Goal: Task Accomplishment & Management: Complete application form

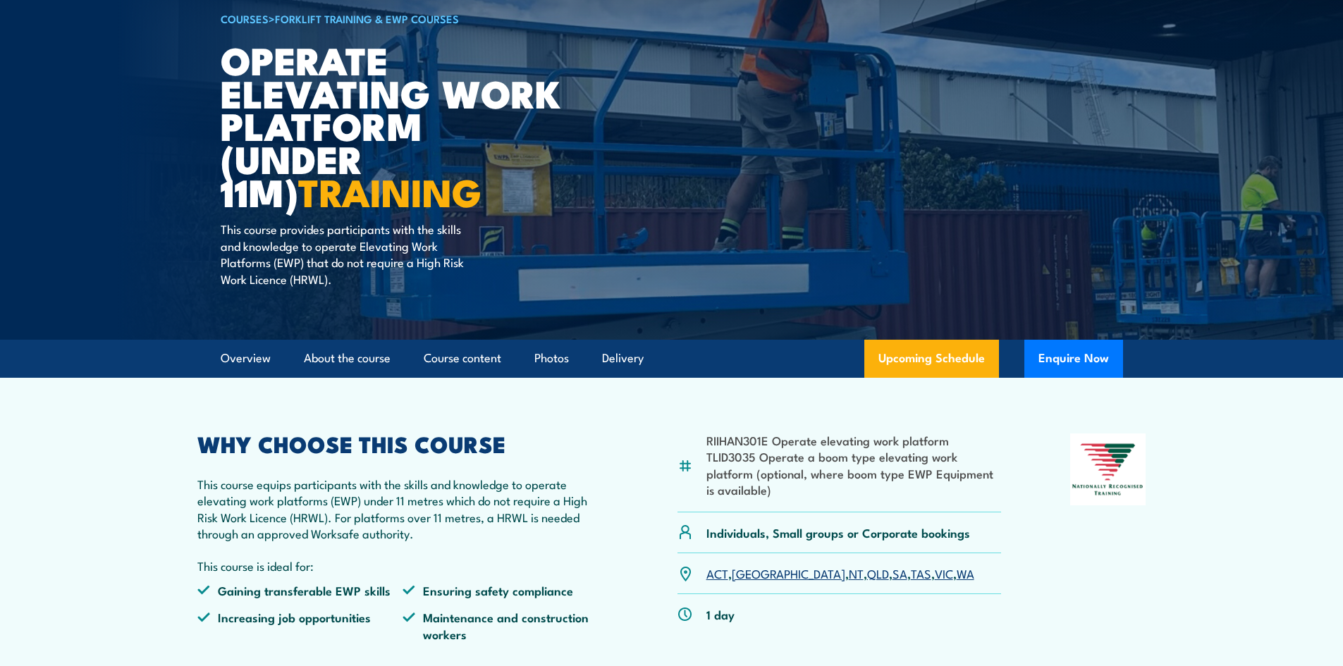
scroll to position [211, 0]
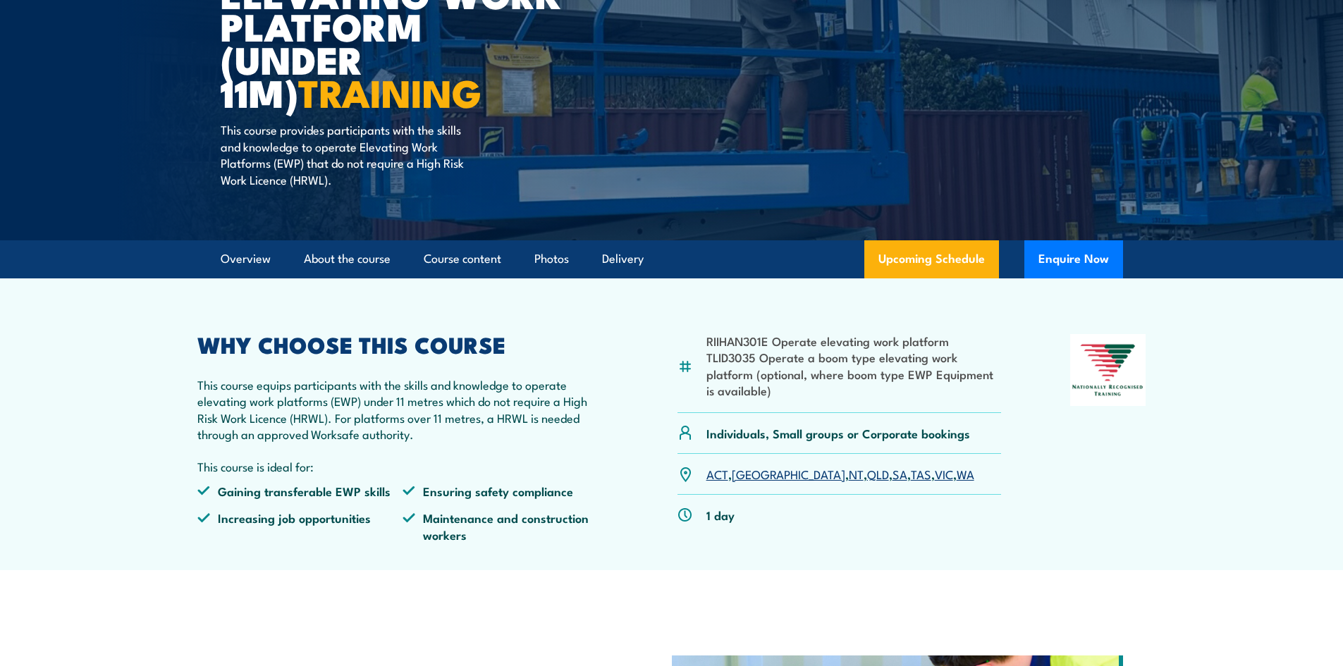
click at [935, 472] on link "VIC" at bounding box center [944, 473] width 18 height 17
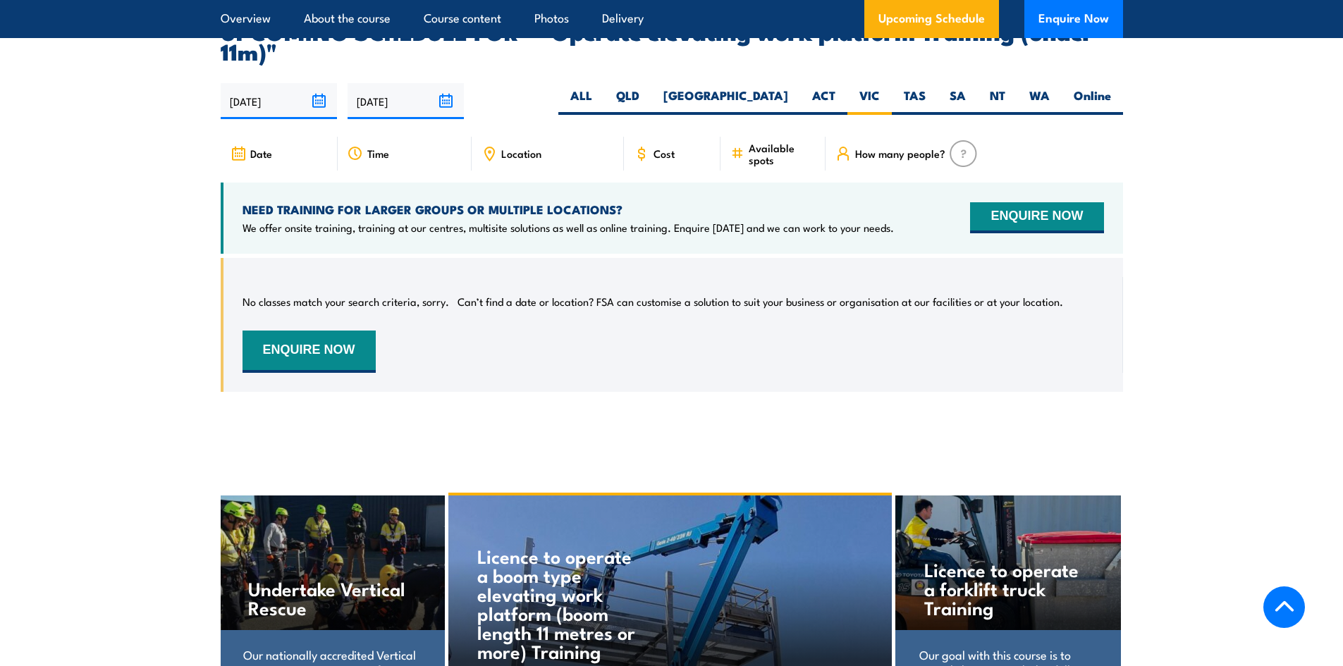
scroll to position [1981, 0]
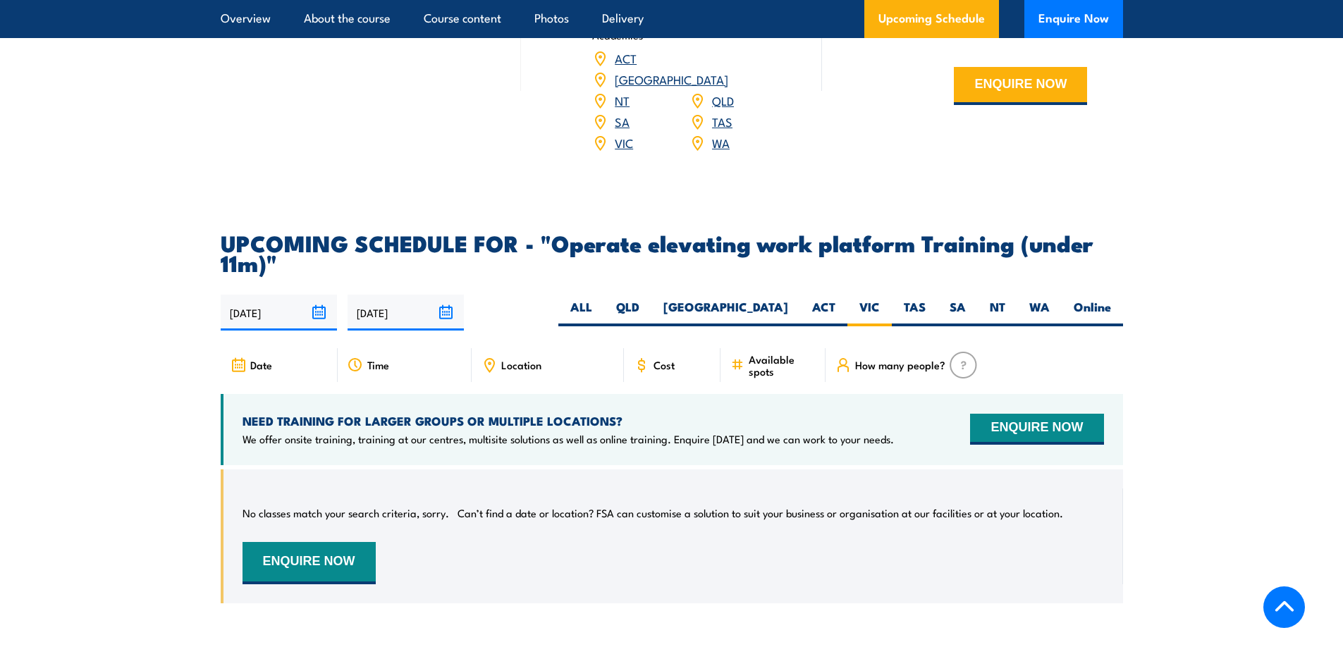
click at [316, 295] on input "[DATE]" at bounding box center [279, 313] width 116 height 36
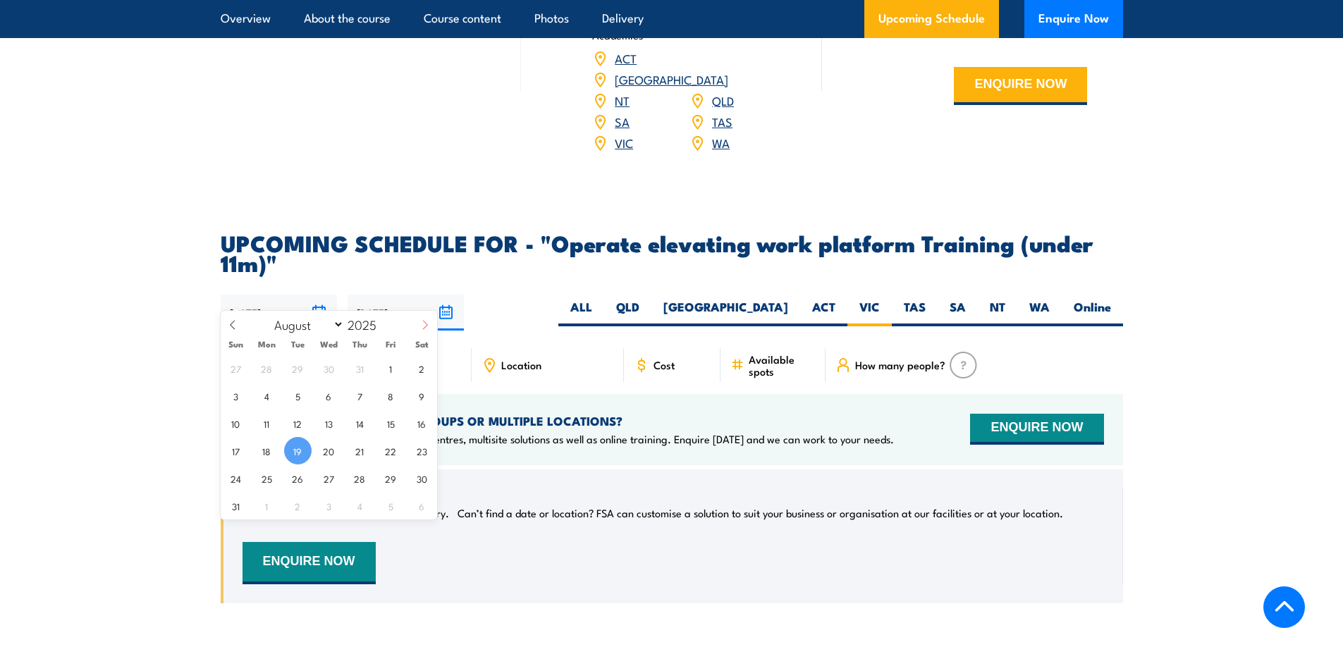
click at [424, 325] on icon at bounding box center [425, 325] width 10 height 10
select select "8"
click at [295, 477] on span "30" at bounding box center [297, 477] width 27 height 27
type input "30/09/2025"
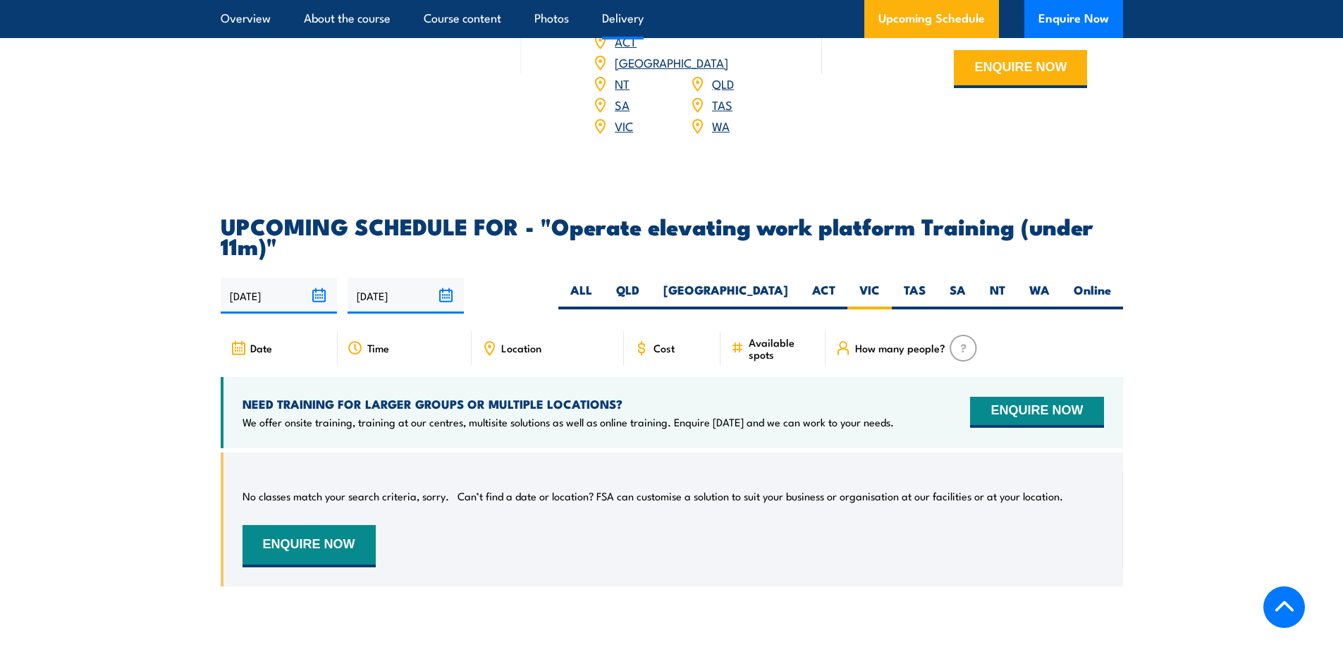
scroll to position [1910, 0]
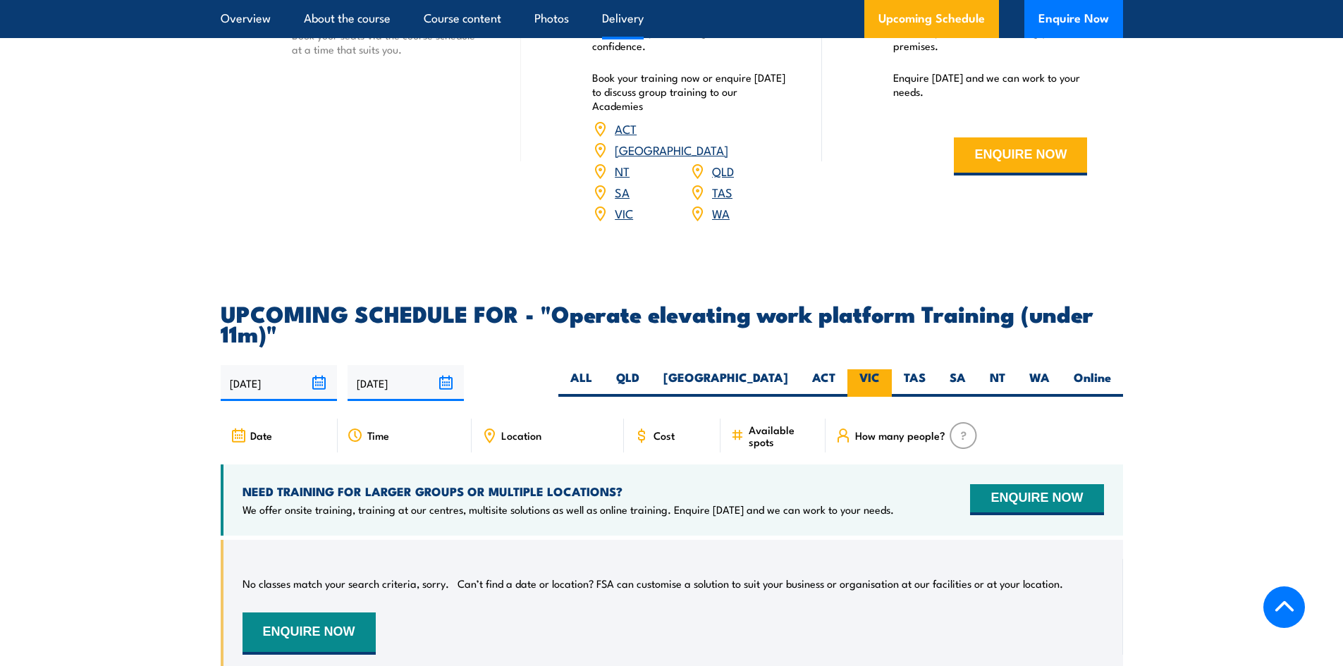
click at [868, 369] on label "VIC" at bounding box center [869, 382] width 44 height 27
click at [880, 369] on input "VIC" at bounding box center [884, 373] width 9 height 9
click at [865, 369] on label "VIC" at bounding box center [869, 382] width 44 height 27
click at [880, 369] on input "VIC" at bounding box center [884, 373] width 9 height 9
click at [1085, 369] on label "Online" at bounding box center [1091, 382] width 61 height 27
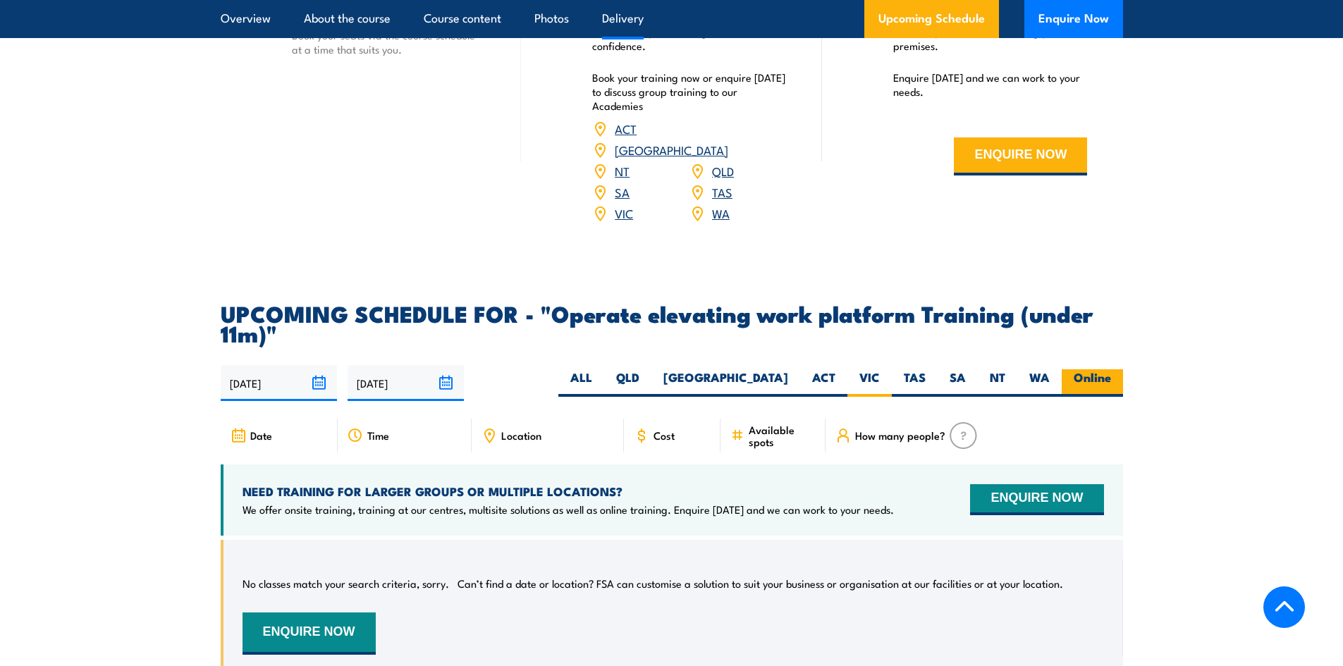
click at [1111, 369] on input "Online" at bounding box center [1115, 373] width 9 height 9
radio input "true"
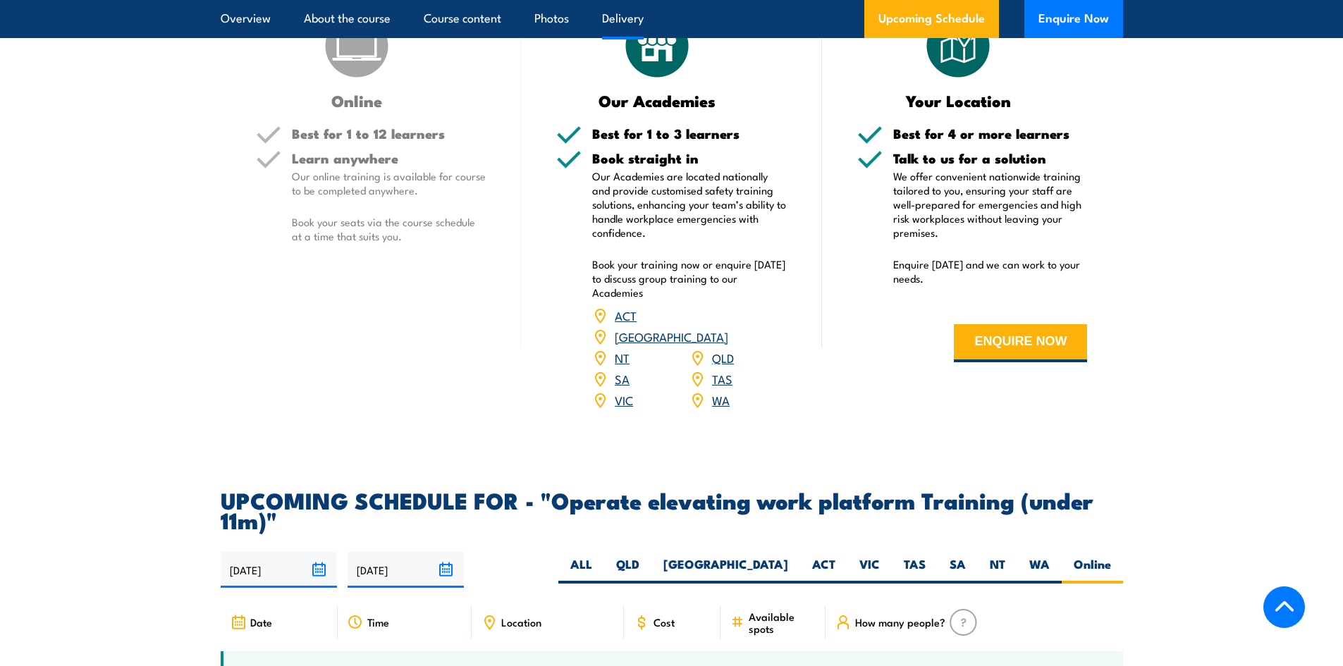
scroll to position [1699, 0]
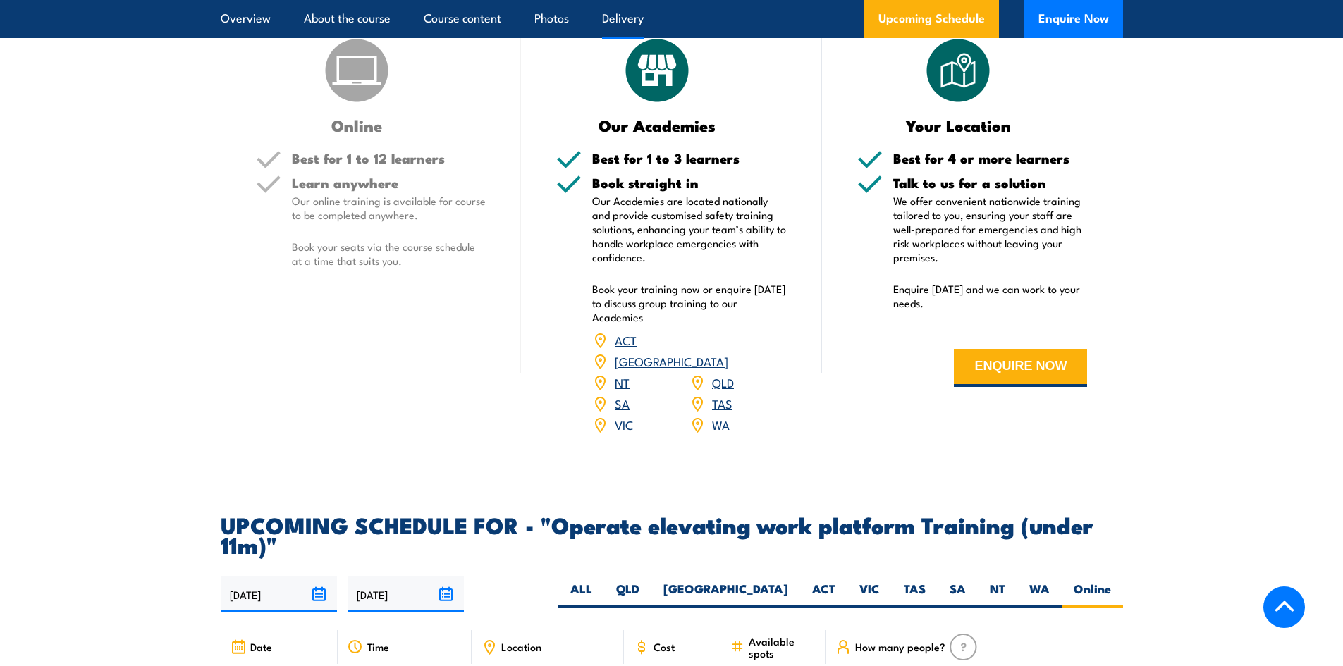
click at [627, 416] on link "VIC" at bounding box center [624, 424] width 18 height 17
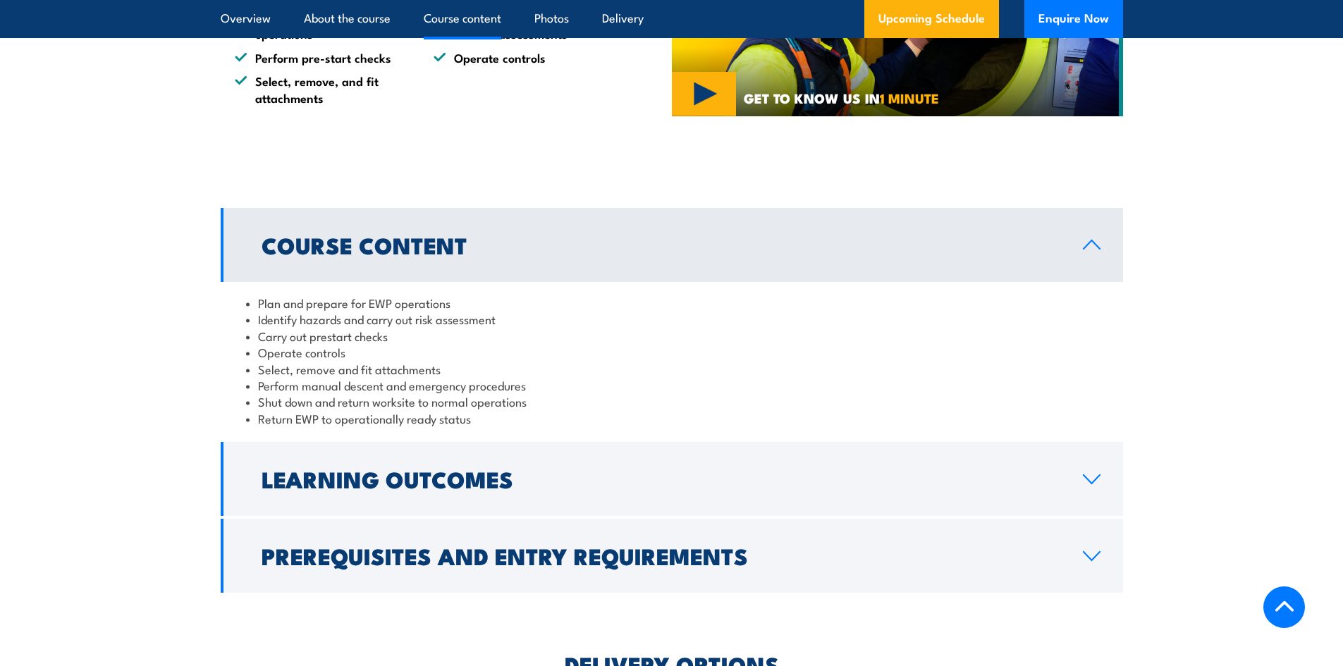
scroll to position [994, 0]
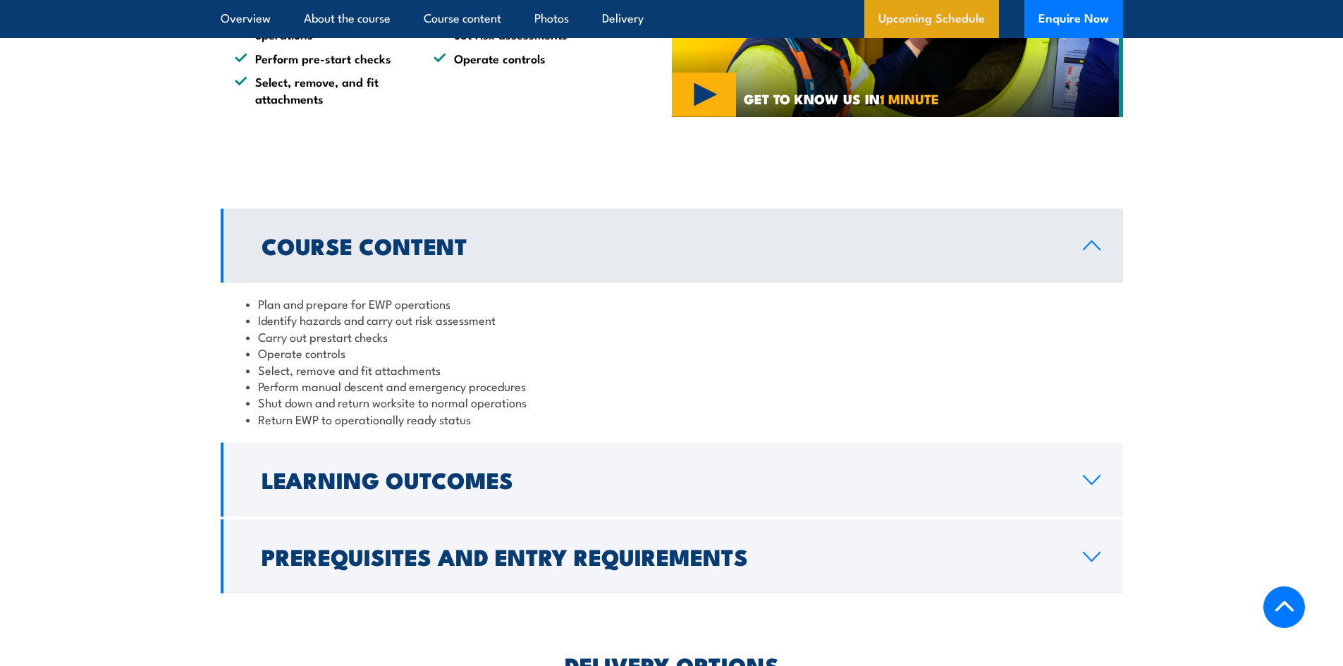
click at [922, 13] on link "Upcoming Schedule" at bounding box center [931, 19] width 135 height 38
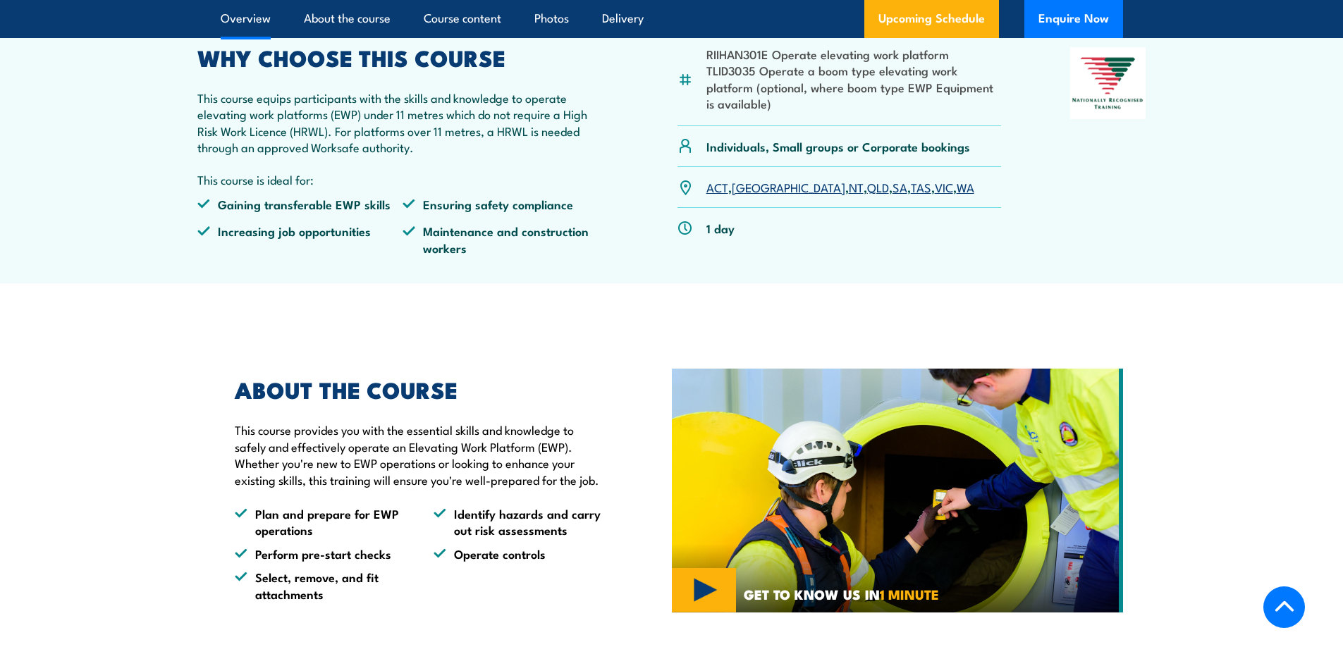
scroll to position [471, 0]
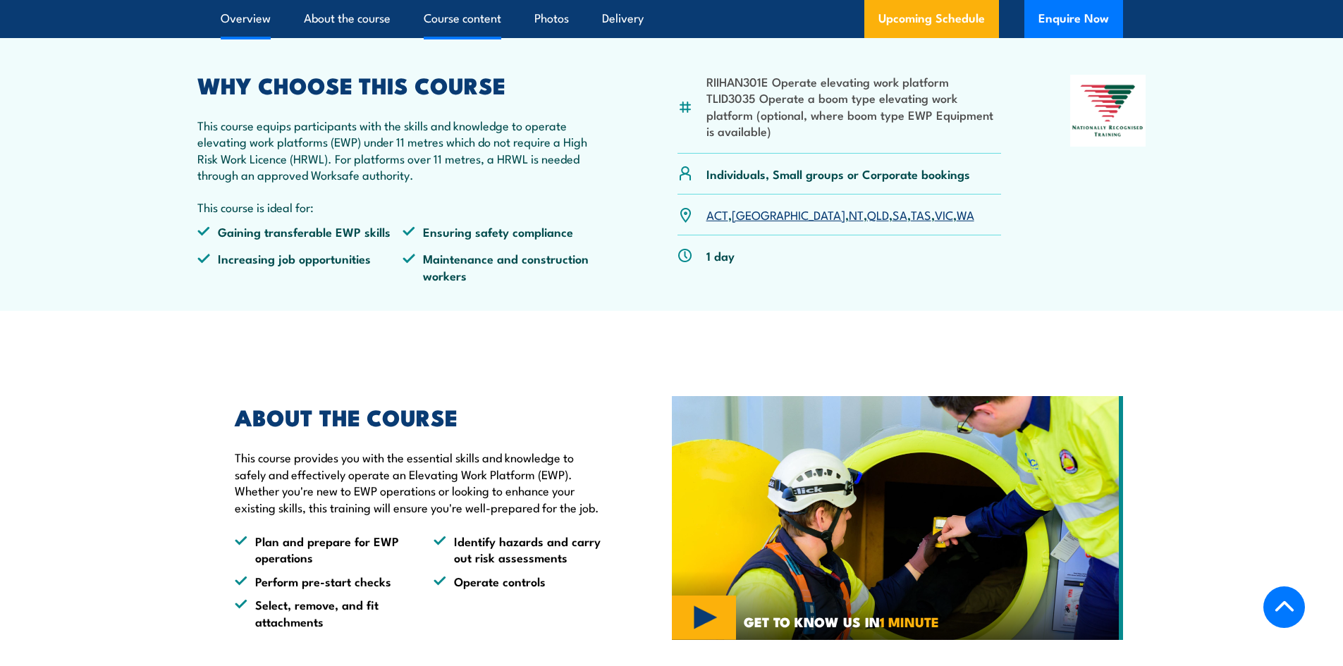
click at [479, 19] on link "Course content" at bounding box center [463, 18] width 78 height 37
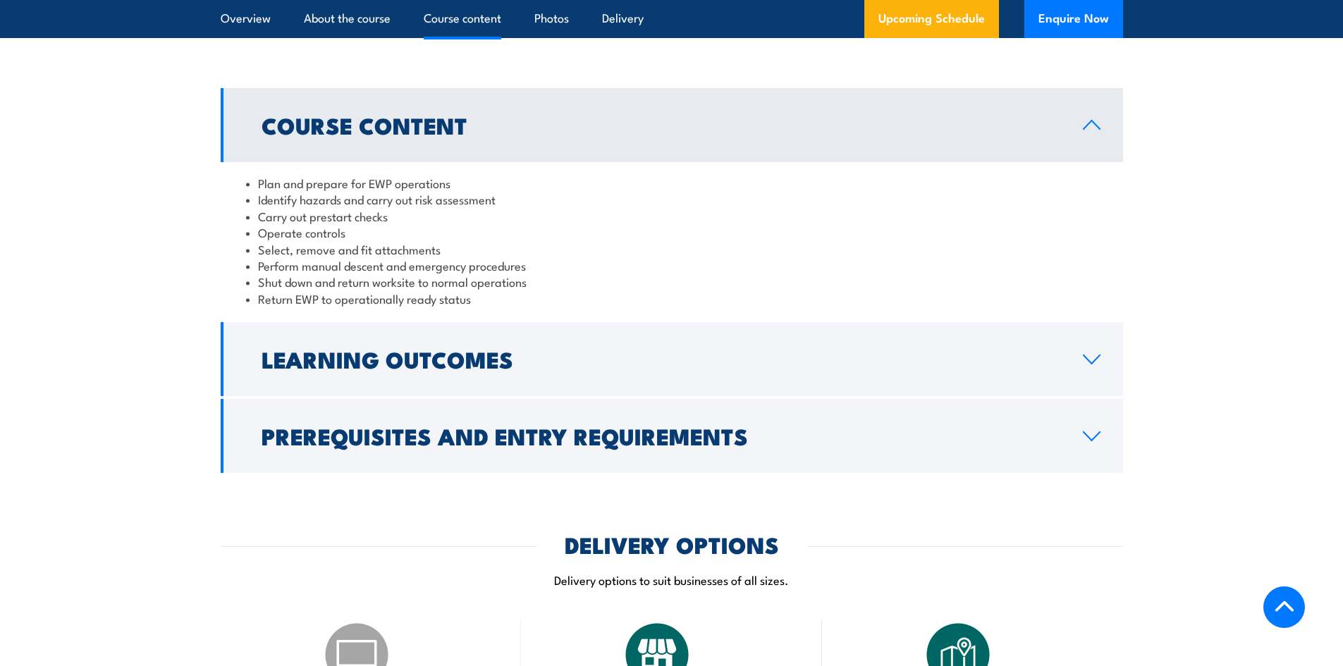
scroll to position [1115, 0]
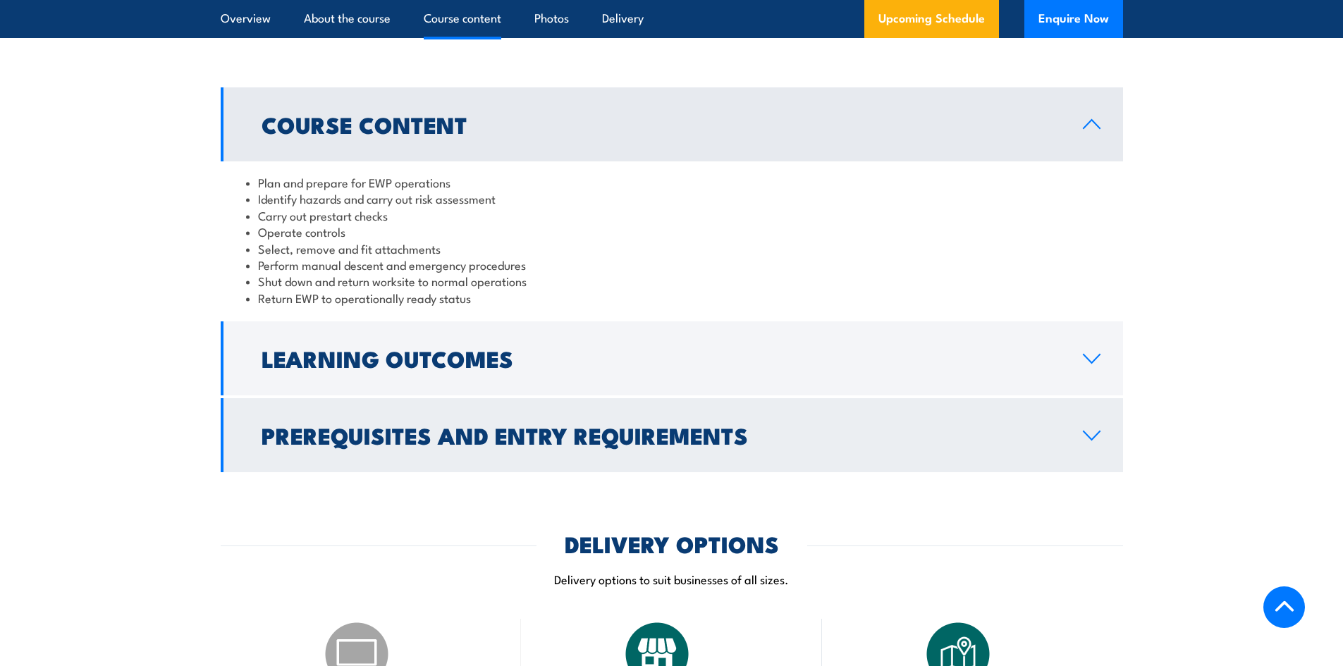
click at [1085, 435] on icon at bounding box center [1091, 435] width 19 height 11
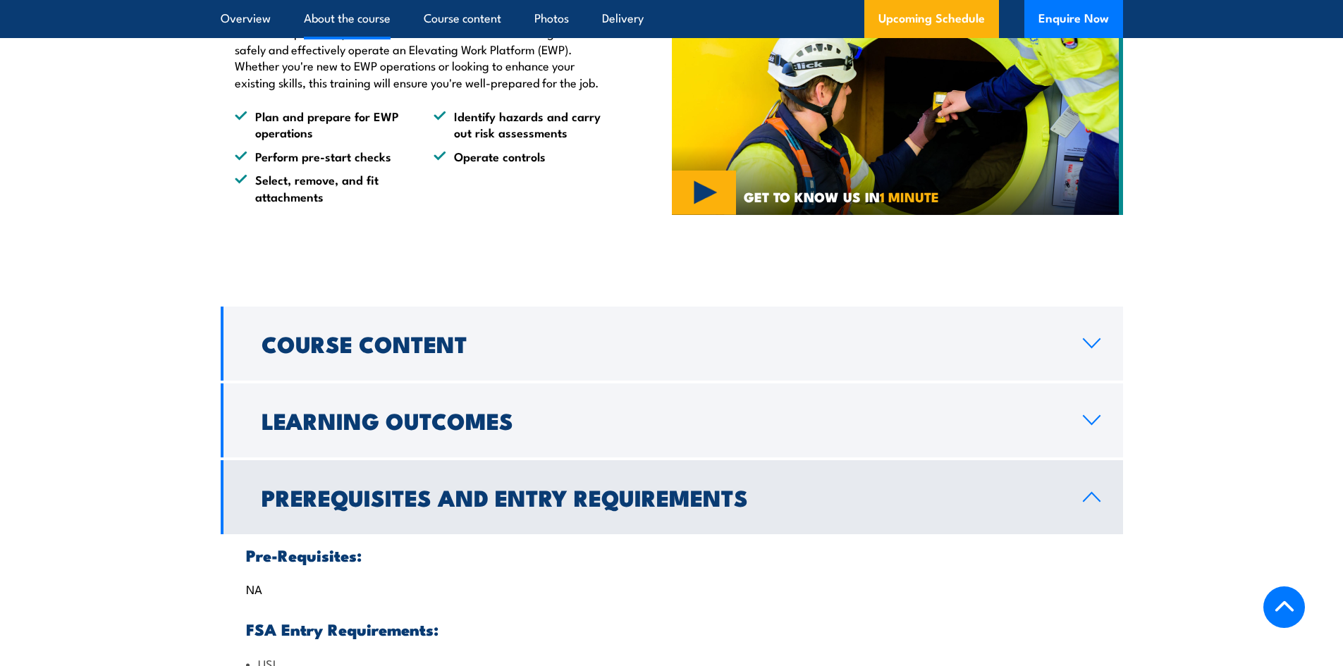
scroll to position [916, 0]
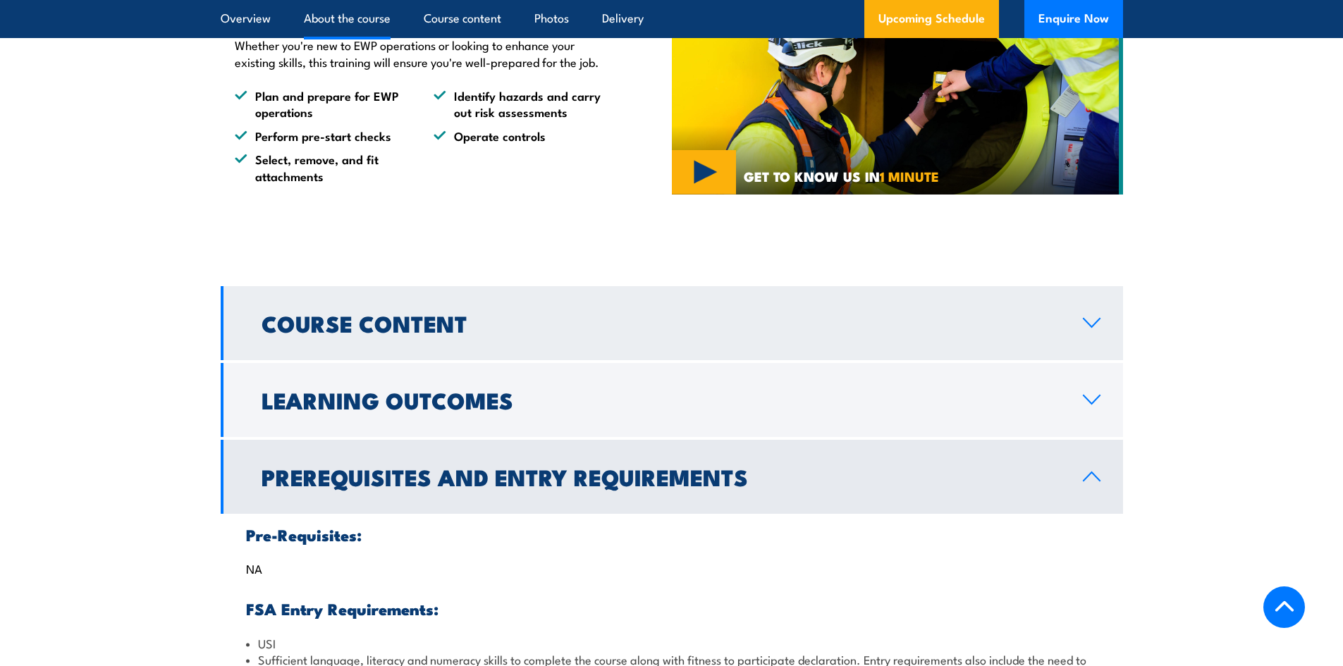
click at [1091, 322] on icon at bounding box center [1091, 322] width 19 height 11
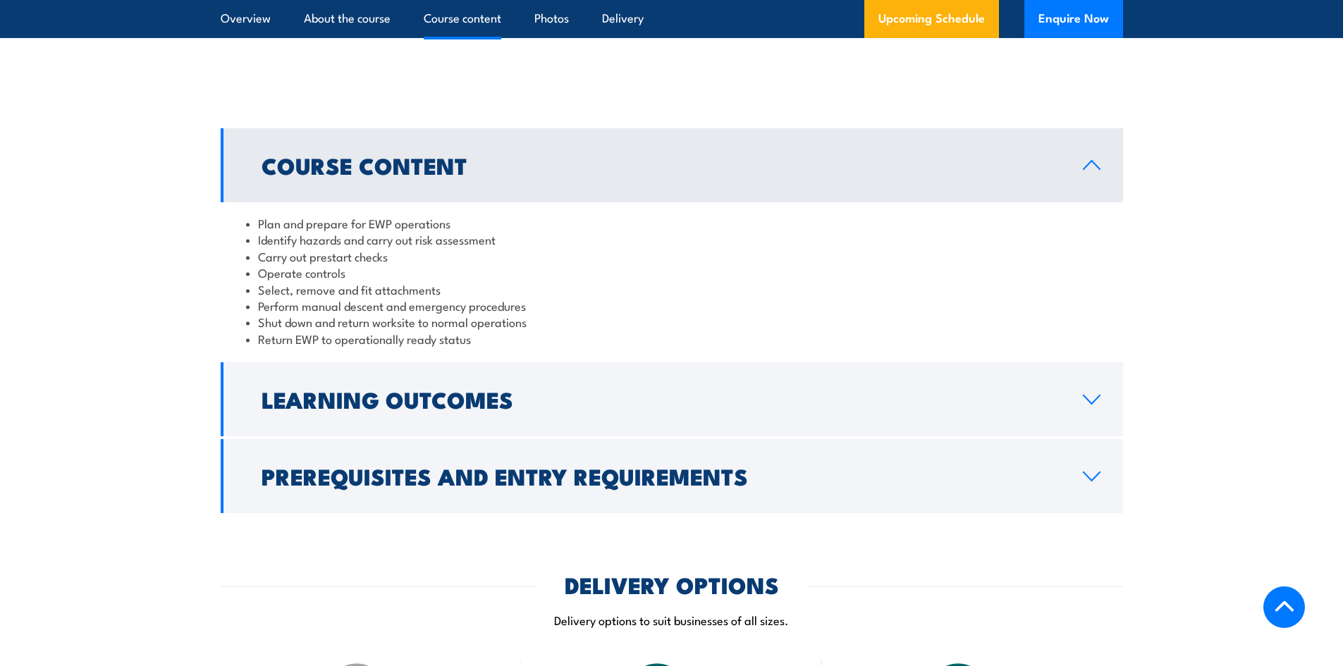
scroll to position [1128, 0]
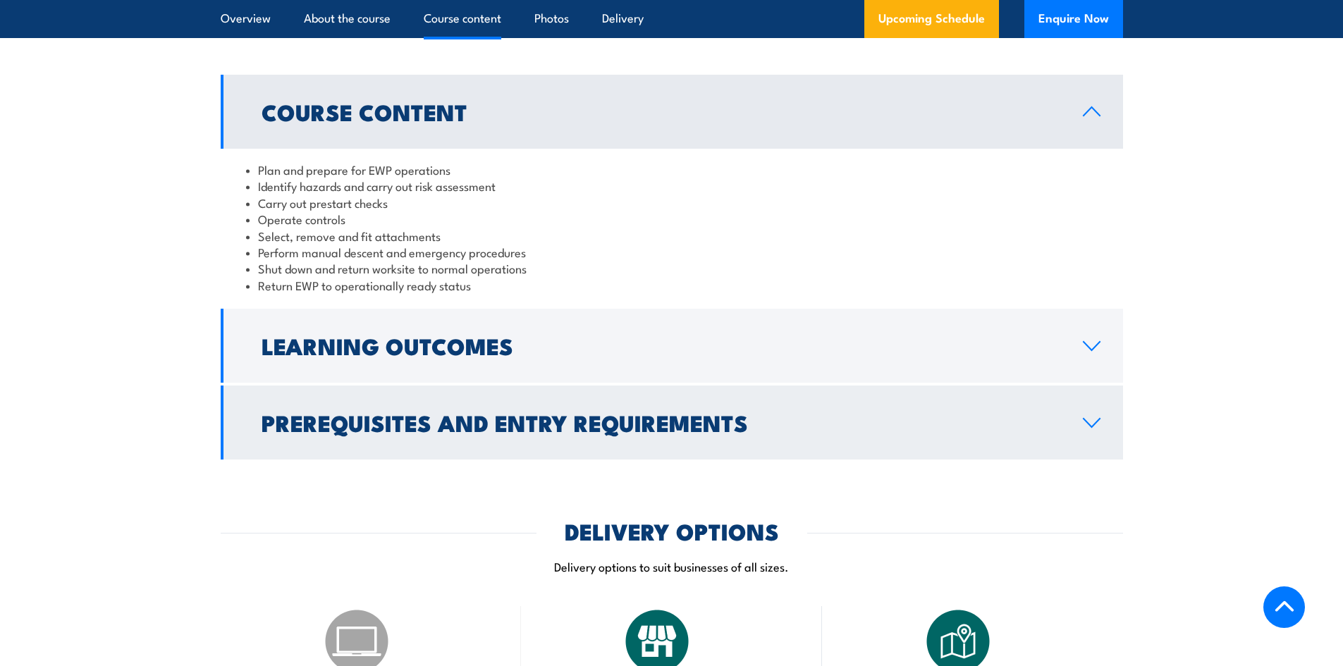
click at [1092, 422] on icon at bounding box center [1091, 422] width 19 height 11
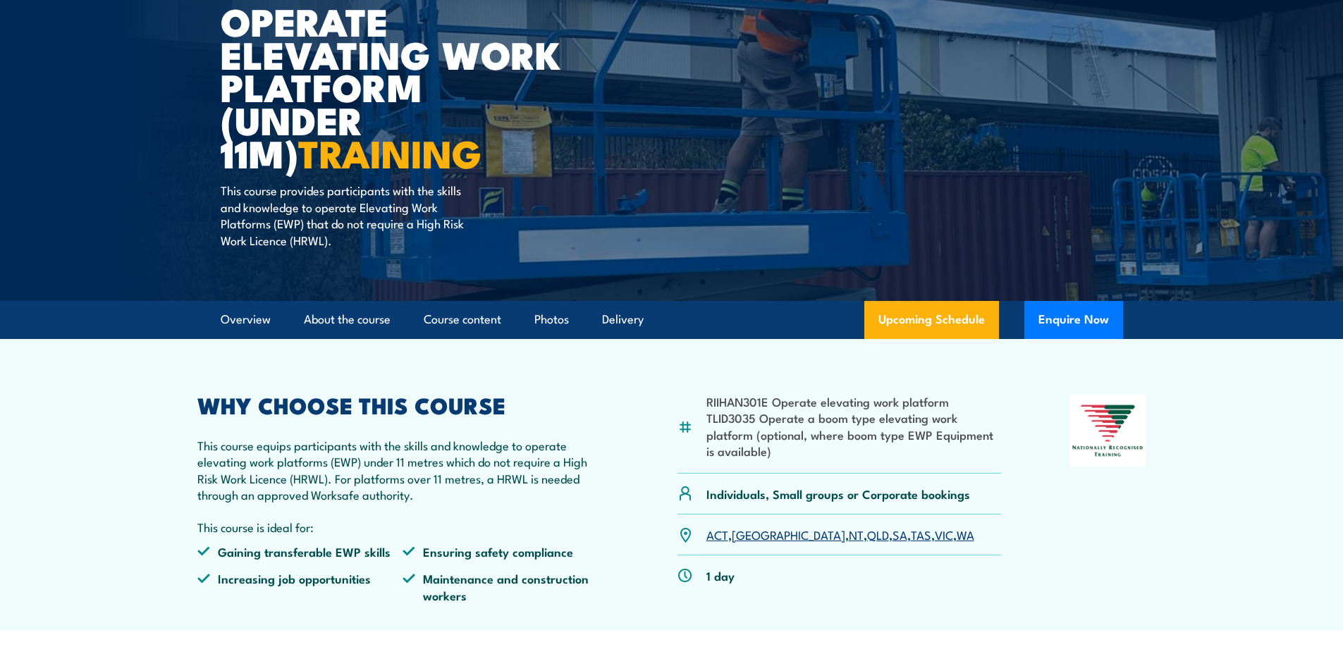
scroll to position [141, 0]
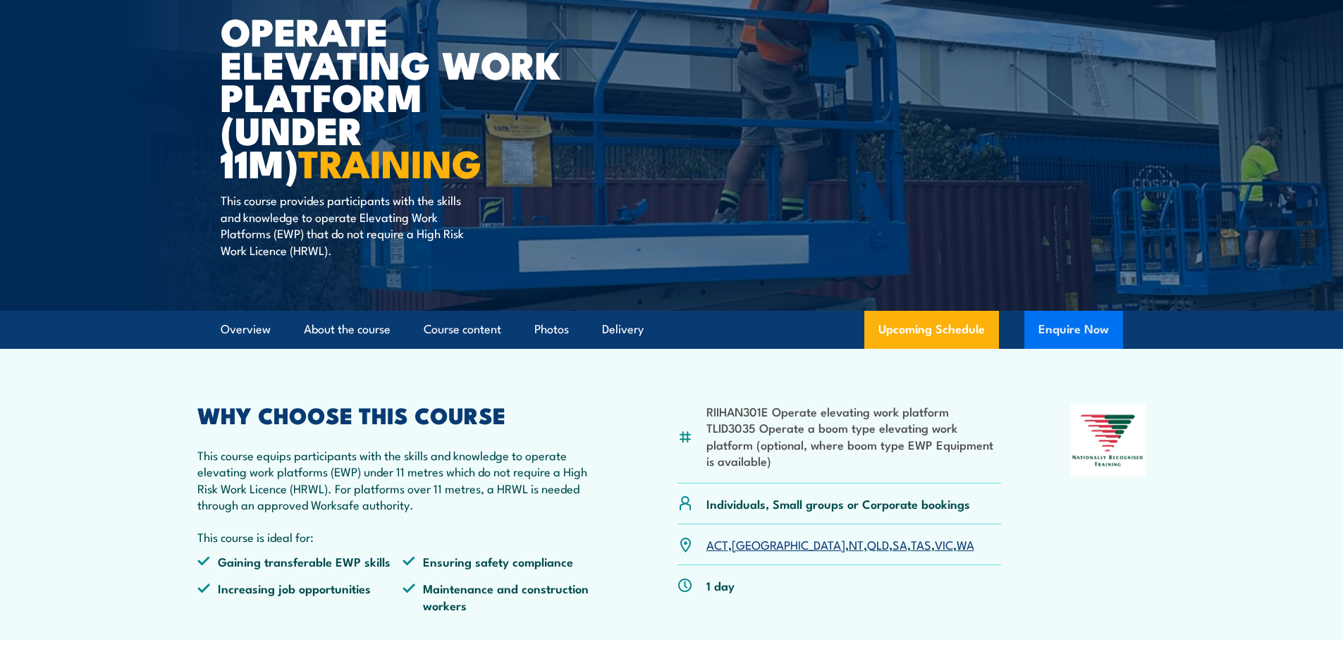
click at [1071, 325] on button "Enquire Now" at bounding box center [1073, 330] width 99 height 38
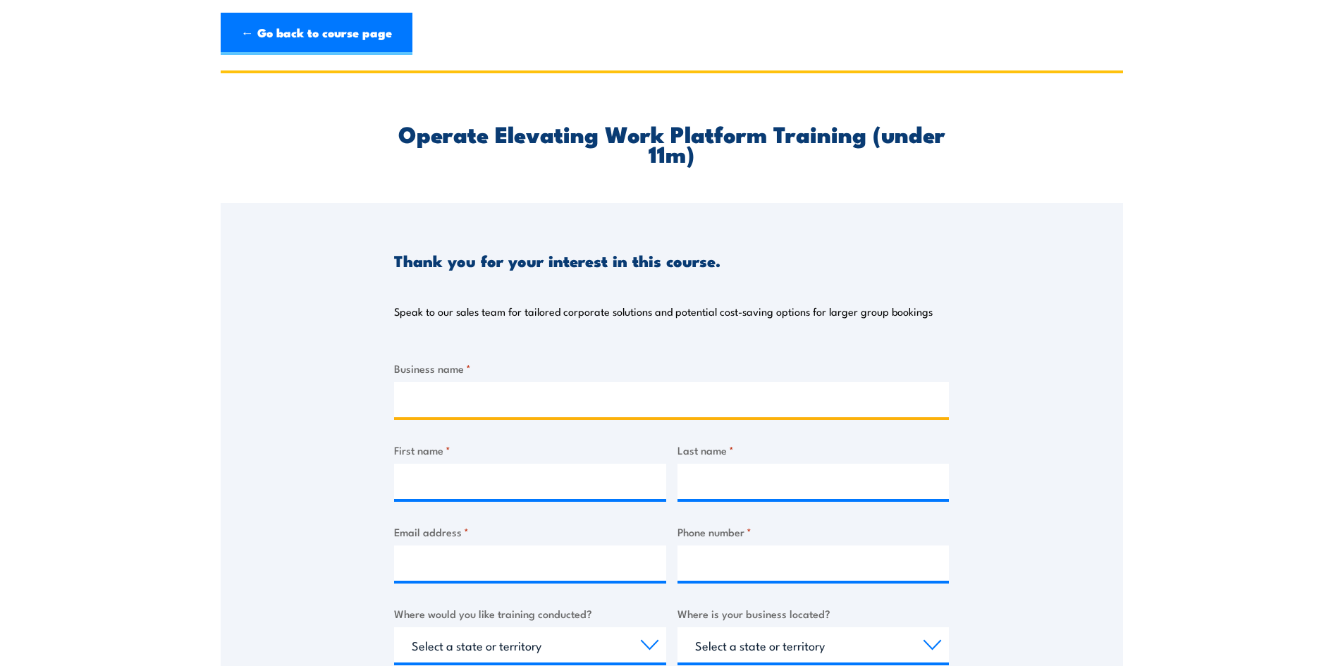
click at [481, 393] on input "Business name *" at bounding box center [671, 399] width 555 height 35
type input "Built Strong Constructions"
type input "[PERSON_NAME]"
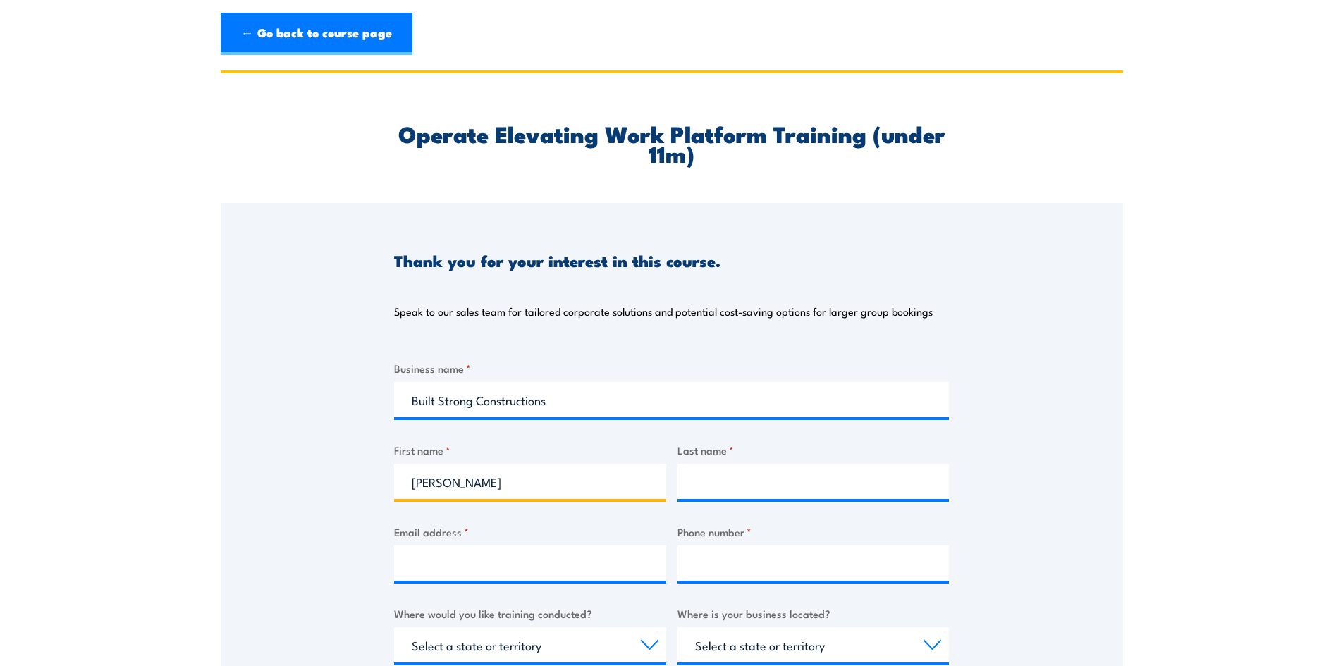
type input "[PERSON_NAME]"
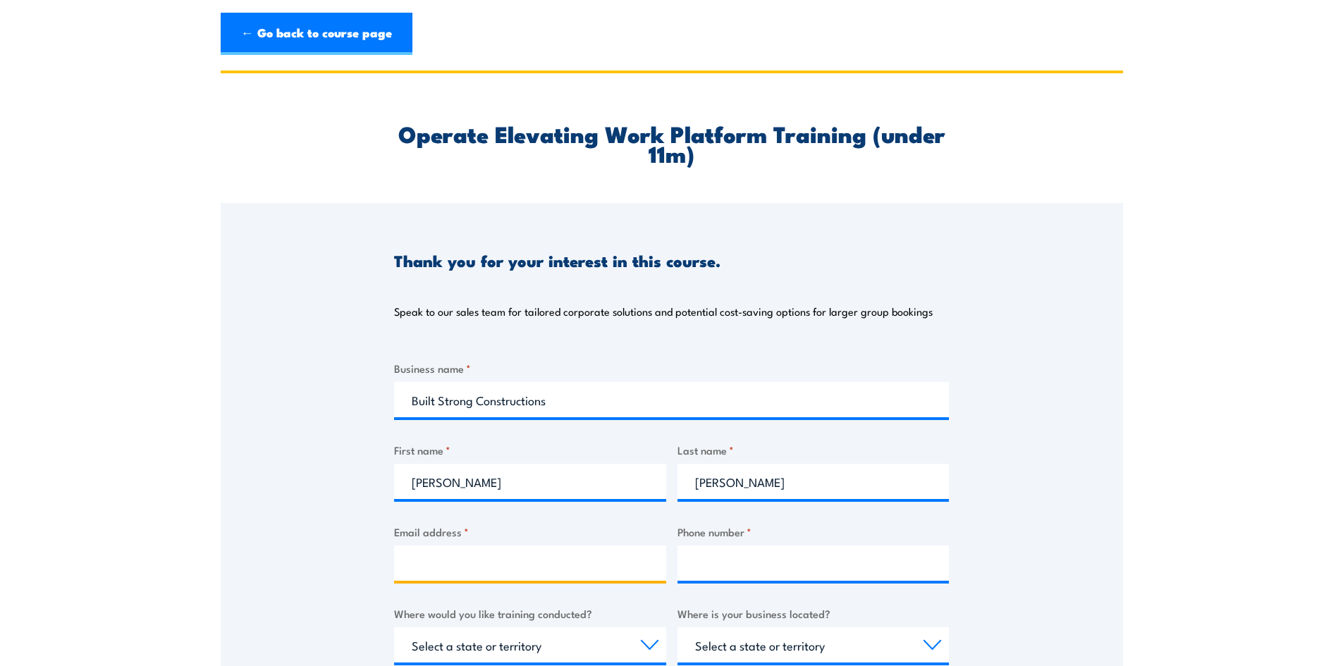
type input "[EMAIL_ADDRESS][DOMAIN_NAME]"
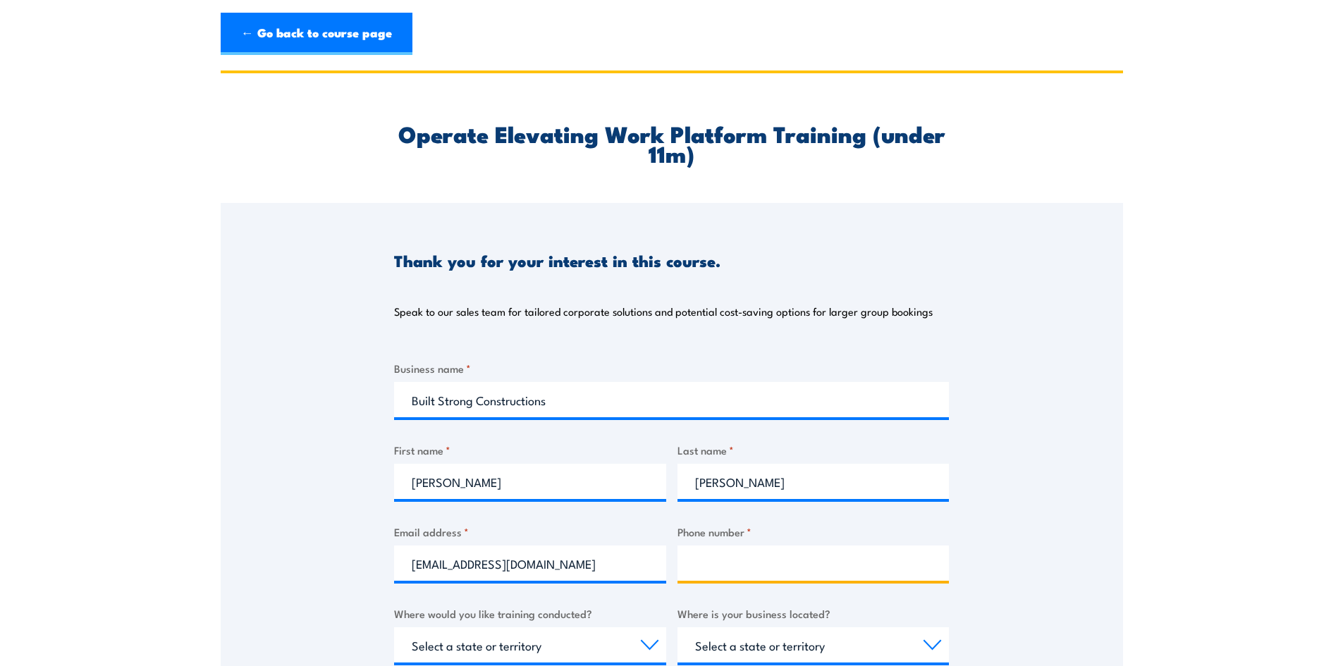
type input "0400225335"
select select "VIC"
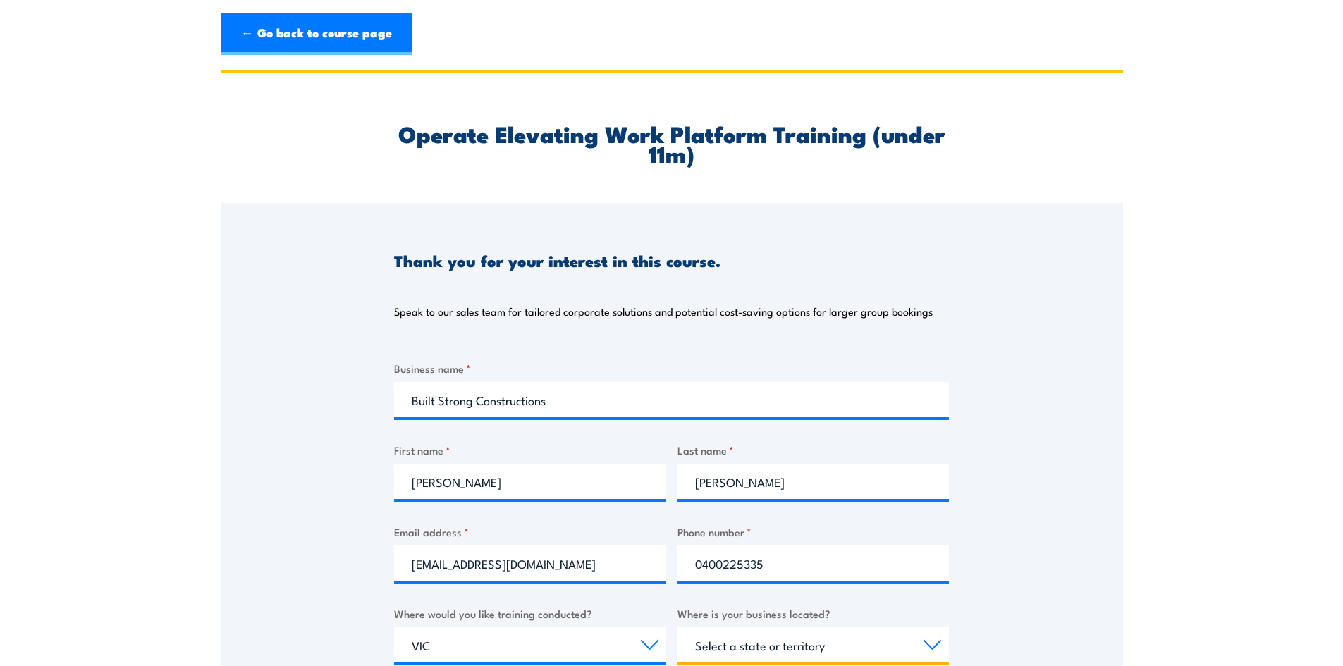
select select "VIC"
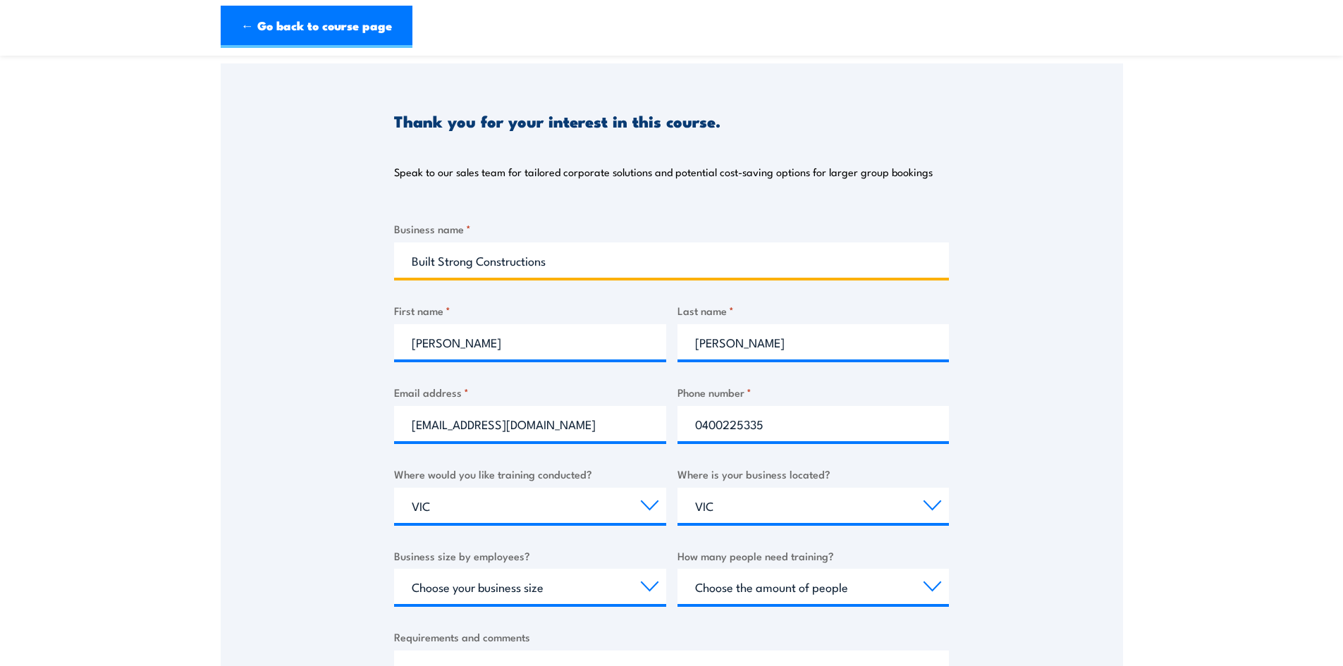
scroll to position [141, 0]
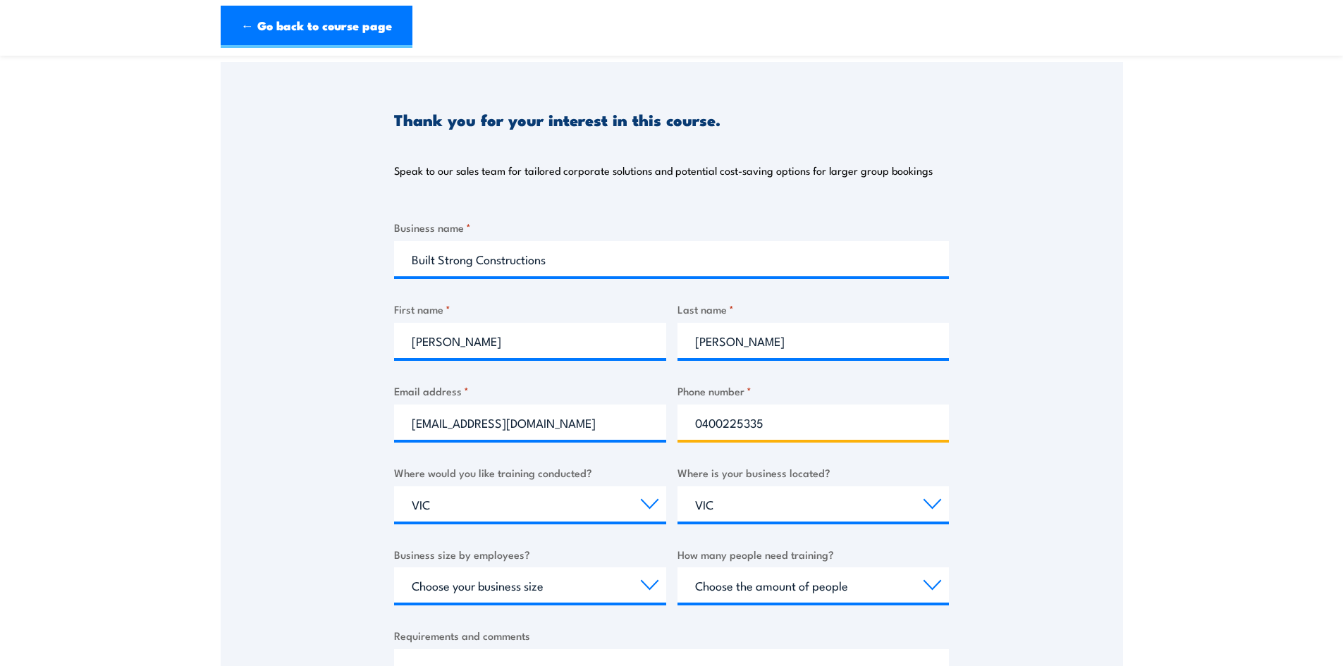
drag, startPoint x: 786, startPoint y: 422, endPoint x: 677, endPoint y: 421, distance: 108.5
click at [677, 421] on input "0400225335" at bounding box center [813, 422] width 272 height 35
type input "0421238325"
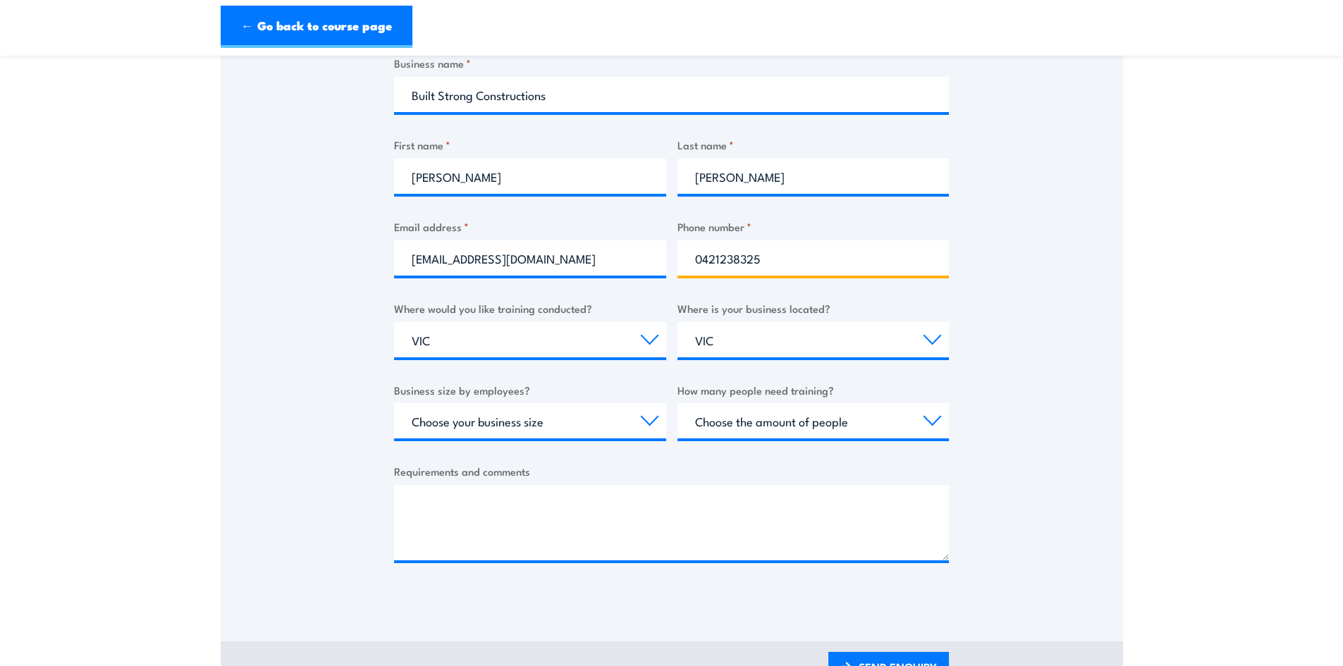
scroll to position [352, 0]
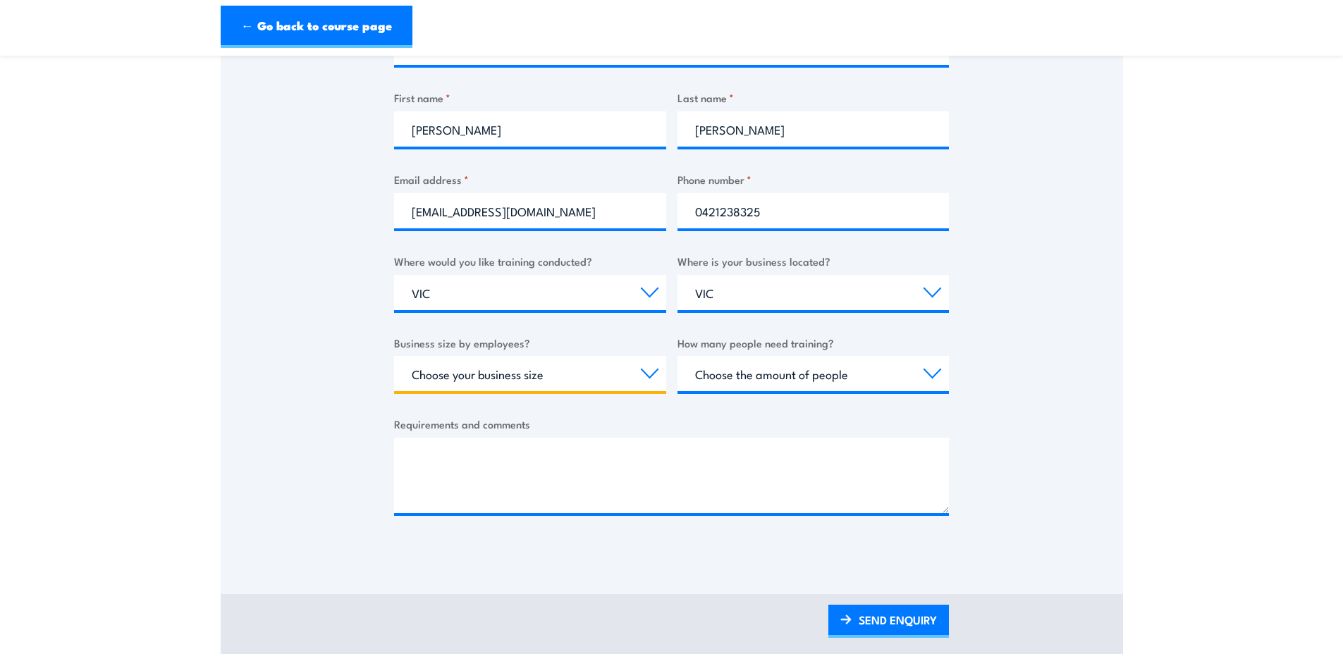
click at [645, 372] on select "Choose your business size 1 to 19 20 to 199 200+" at bounding box center [530, 373] width 272 height 35
select select "1 to 19"
click at [394, 356] on select "Choose your business size 1 to 19 20 to 199 200+" at bounding box center [530, 373] width 272 height 35
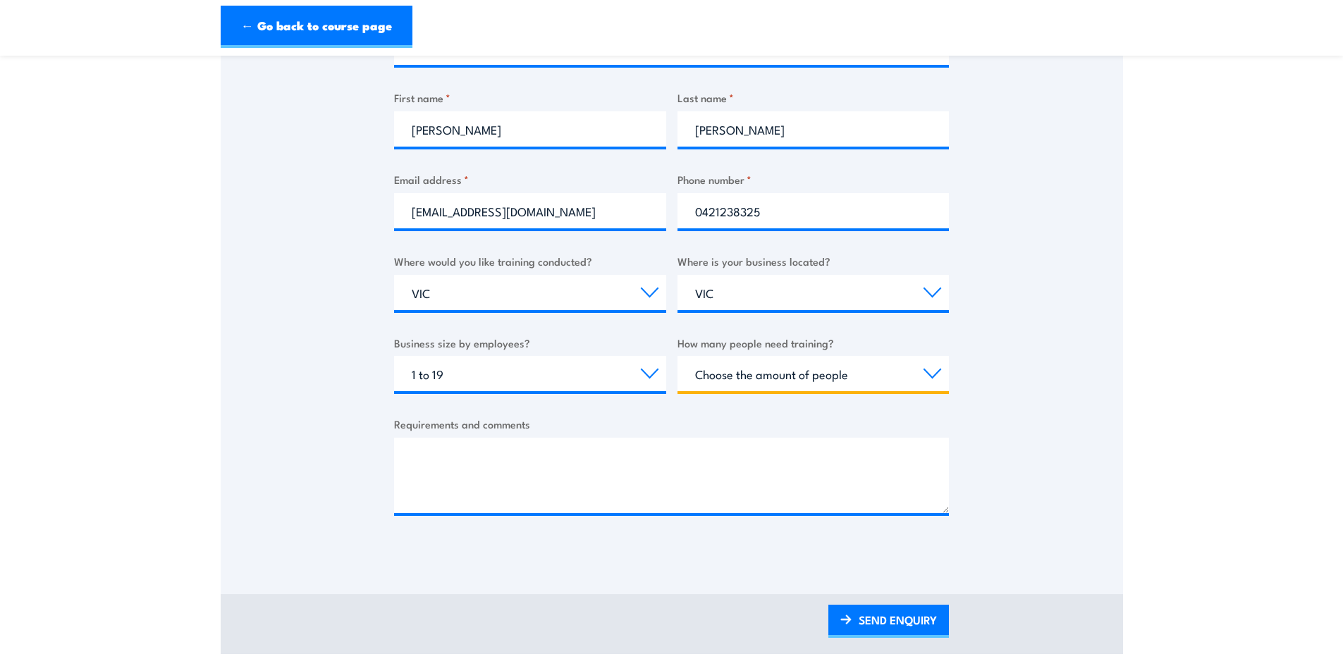
click at [787, 378] on select "Choose the amount of people 1 to 4 5 to 19 20+" at bounding box center [813, 373] width 272 height 35
select select "1 to 4"
click at [677, 356] on select "Choose the amount of people 1 to 4 5 to 19 20+" at bounding box center [813, 373] width 272 height 35
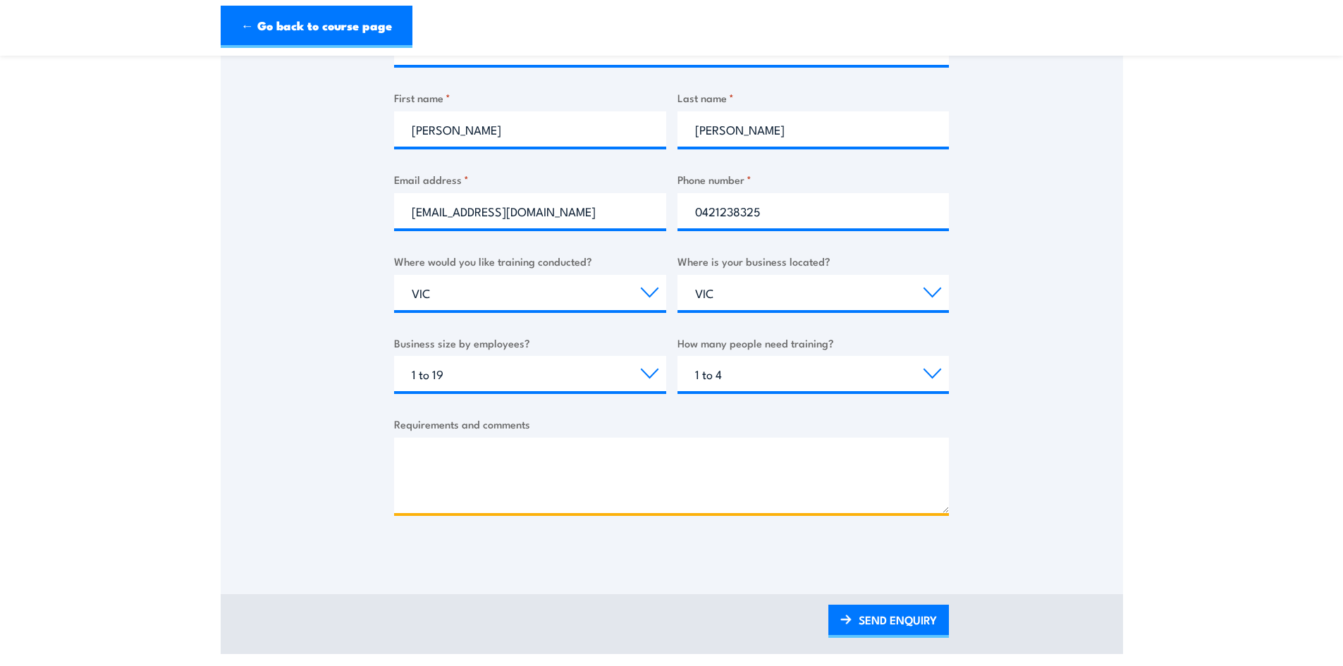
click at [507, 447] on textarea "Requirements and comments" at bounding box center [671, 475] width 555 height 75
type textarea "EWP training - permit has expired"
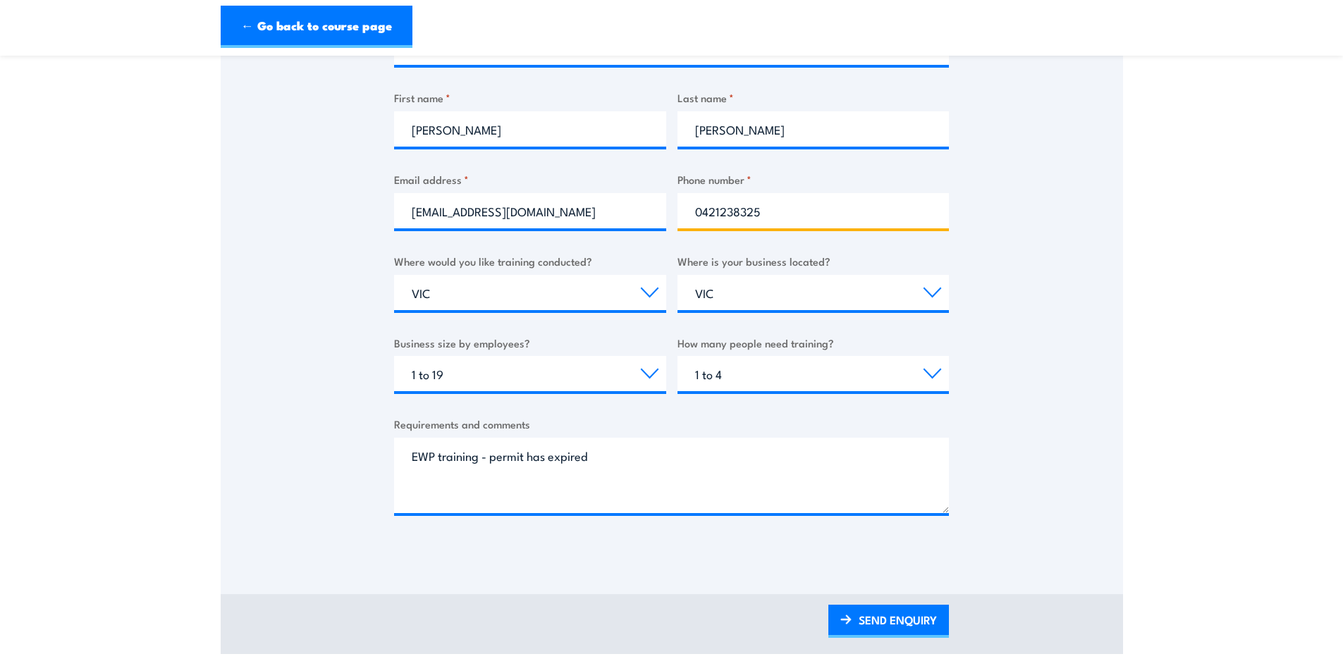
drag, startPoint x: 774, startPoint y: 214, endPoint x: 667, endPoint y: 218, distance: 107.2
click at [667, 218] on div "Business name * Built Strong Constructions First name * [PERSON_NAME] Last name…" at bounding box center [671, 273] width 555 height 530
type input "0400225335"
click at [876, 624] on link "SEND ENQUIRY" at bounding box center [888, 621] width 121 height 33
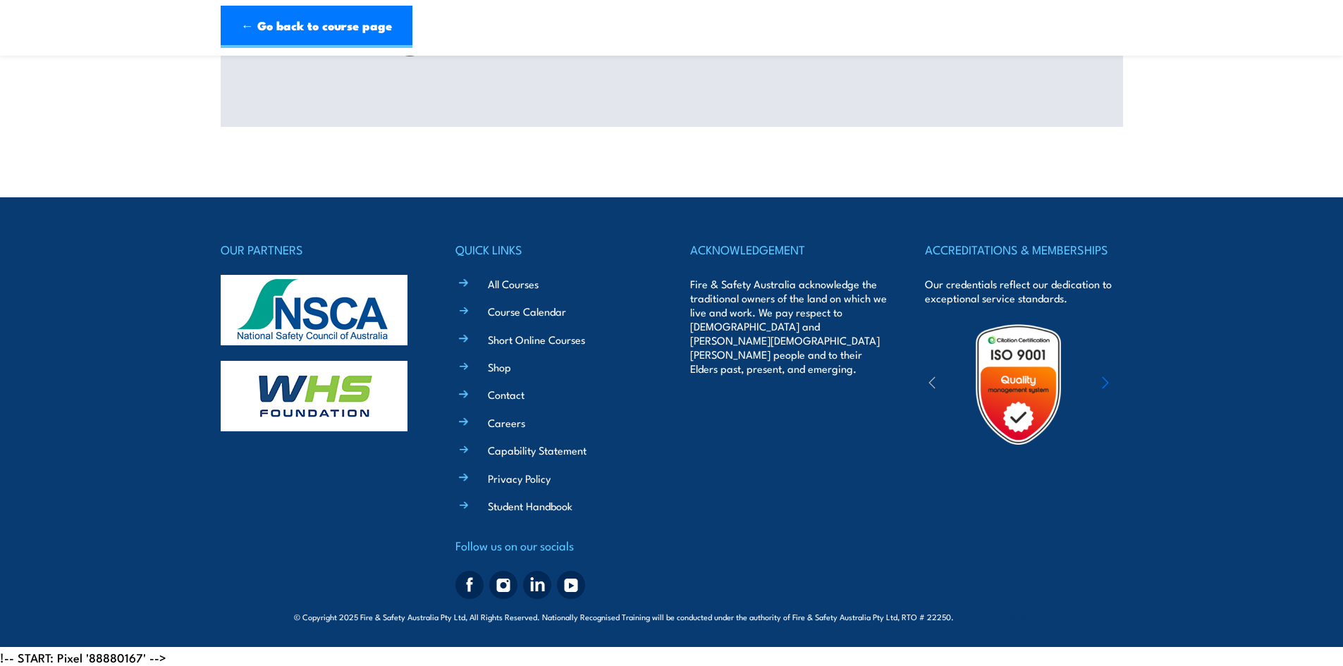
scroll to position [356, 0]
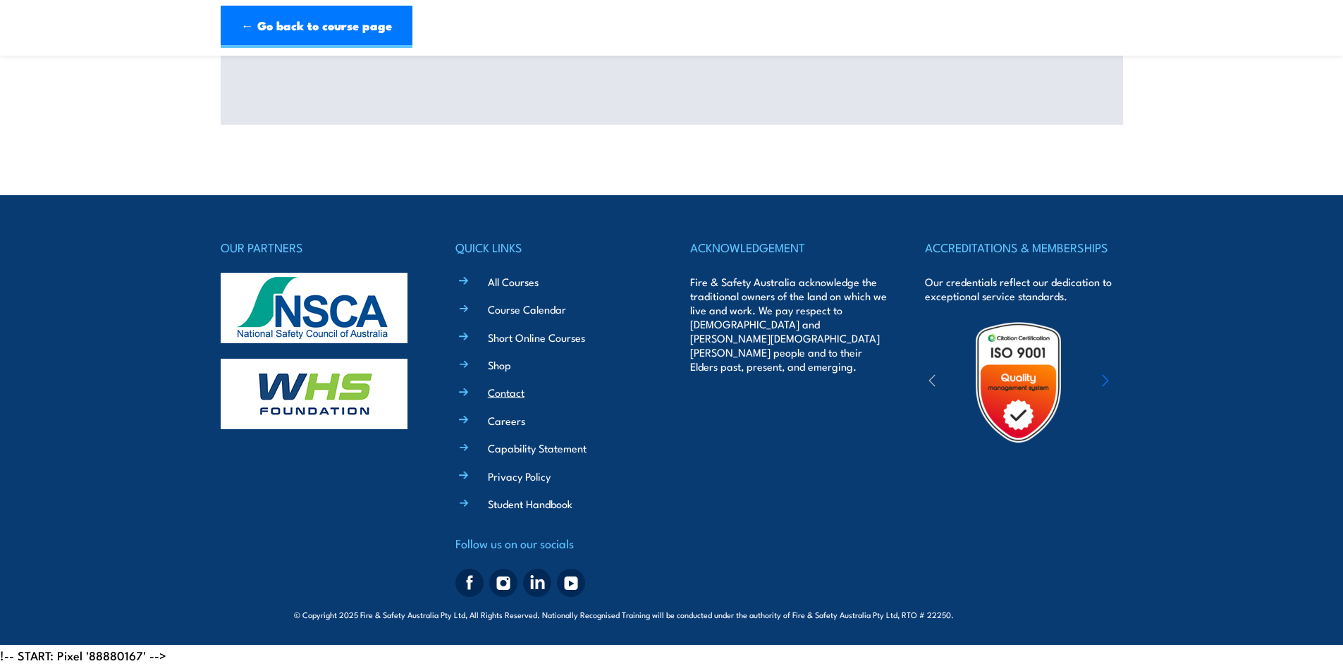
click at [499, 395] on link "Contact" at bounding box center [506, 392] width 37 height 15
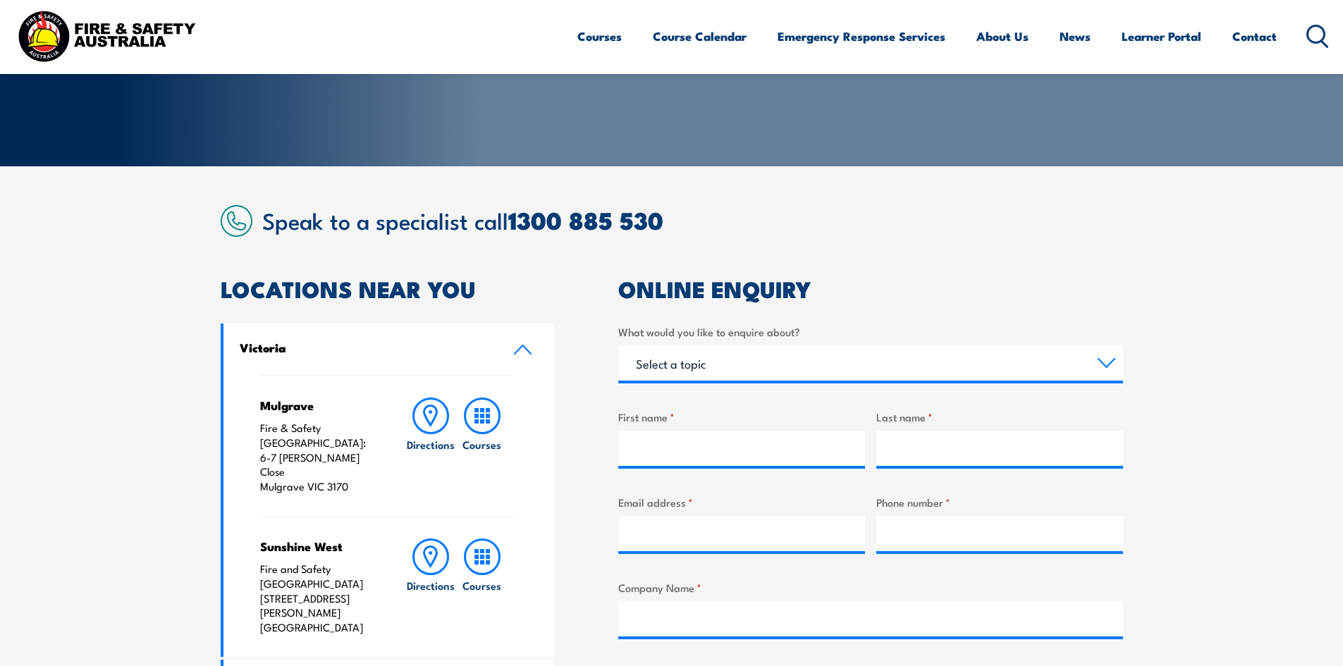
scroll to position [282, 0]
